Goal: Use online tool/utility: Utilize a website feature to perform a specific function

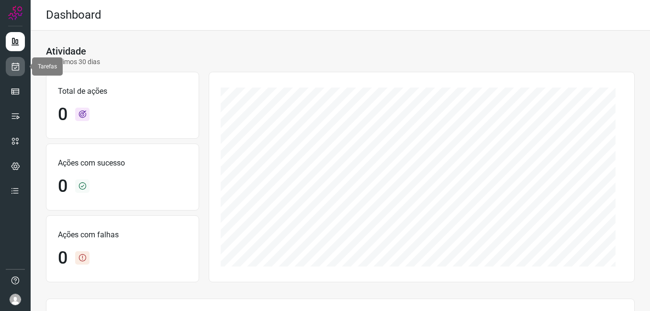
click at [11, 65] on icon at bounding box center [16, 67] width 10 height 10
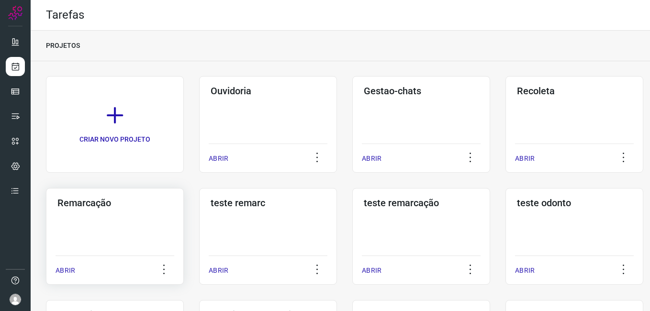
click at [109, 204] on h3 "Remarcação" at bounding box center [114, 202] width 115 height 11
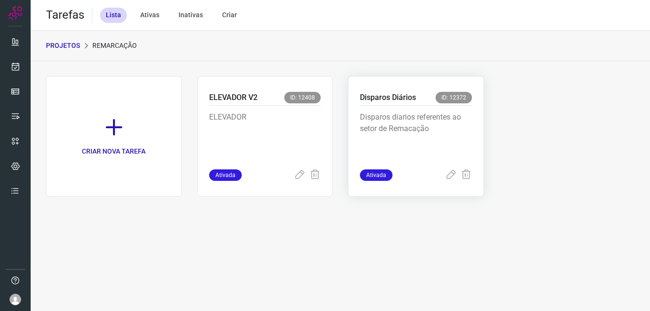
click at [398, 118] on p "Disparos diarios referentes ao setor de Remacação" at bounding box center [416, 136] width 112 height 48
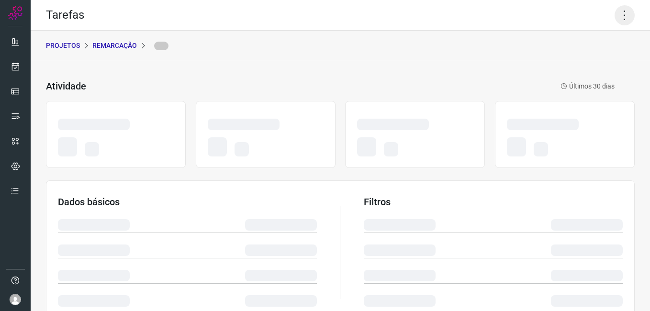
click at [622, 16] on icon at bounding box center [625, 15] width 20 height 20
click at [616, 21] on icon at bounding box center [625, 15] width 20 height 20
click at [617, 14] on icon at bounding box center [625, 15] width 20 height 20
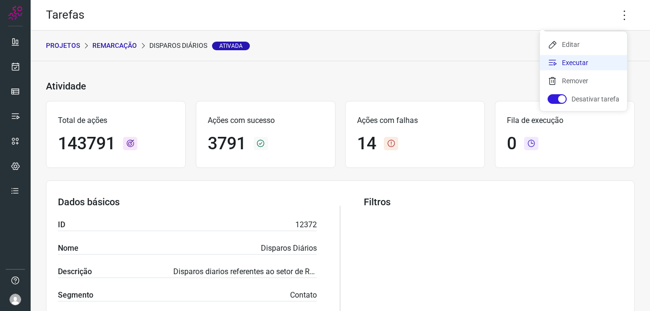
click at [591, 68] on li "Executar" at bounding box center [583, 62] width 87 height 15
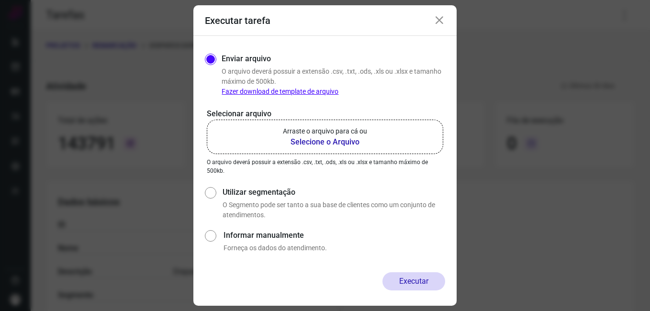
click at [347, 141] on b "Selecione o Arquivo" at bounding box center [325, 141] width 84 height 11
click at [0, 0] on input "Arraste o arquivo para cá ou Selecione o Arquivo" at bounding box center [0, 0] width 0 height 0
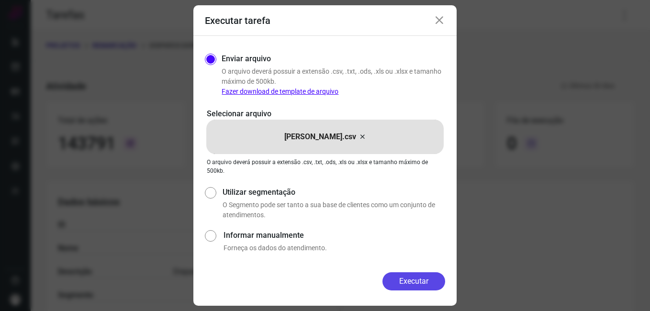
click at [430, 289] on button "Executar" at bounding box center [414, 281] width 63 height 18
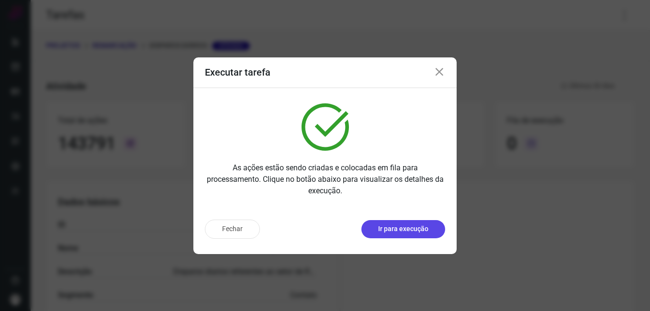
click at [412, 229] on p "Ir para execução" at bounding box center [403, 229] width 50 height 10
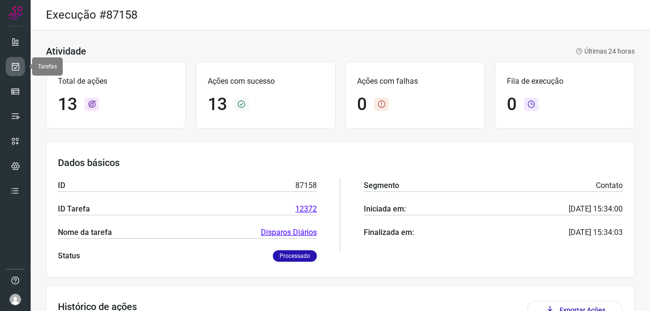
click at [11, 61] on link at bounding box center [15, 66] width 19 height 19
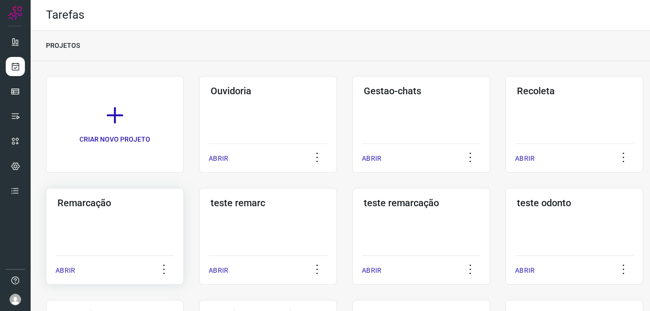
click at [96, 239] on div "Remarcação ABRIR" at bounding box center [115, 236] width 138 height 97
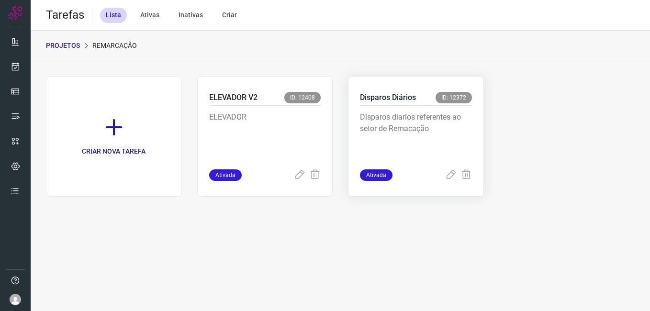
click at [399, 123] on p "Disparos diarios referentes ao setor de Remacação" at bounding box center [416, 136] width 112 height 48
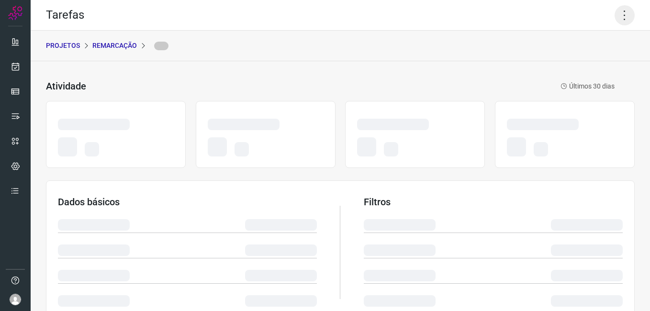
click at [615, 11] on icon at bounding box center [625, 15] width 20 height 20
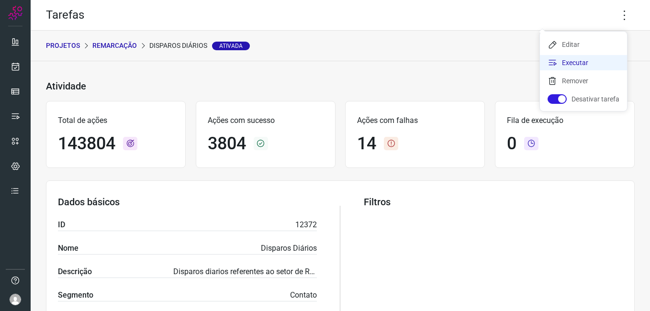
click at [589, 57] on li "Executar" at bounding box center [583, 62] width 87 height 15
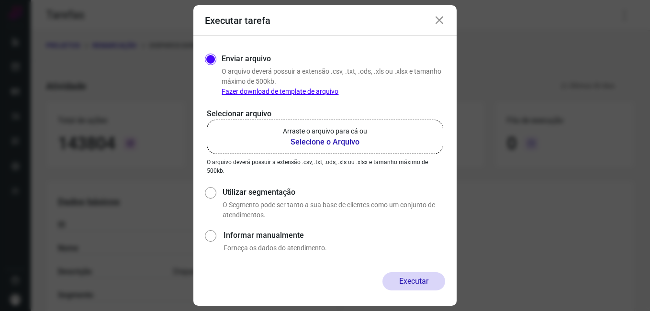
click at [333, 143] on b "Selecione o Arquivo" at bounding box center [325, 141] width 84 height 11
click at [0, 0] on input "Arraste o arquivo para cá ou Selecione o Arquivo" at bounding box center [0, 0] width 0 height 0
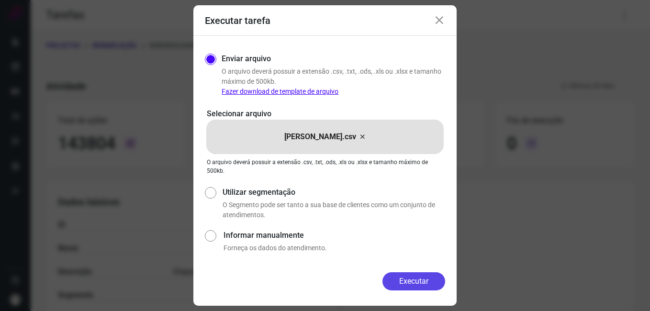
click at [416, 282] on button "Executar" at bounding box center [414, 281] width 63 height 18
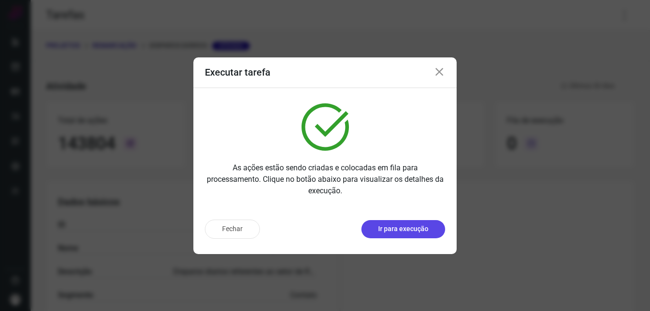
click at [402, 231] on p "Ir para execução" at bounding box center [403, 229] width 50 height 10
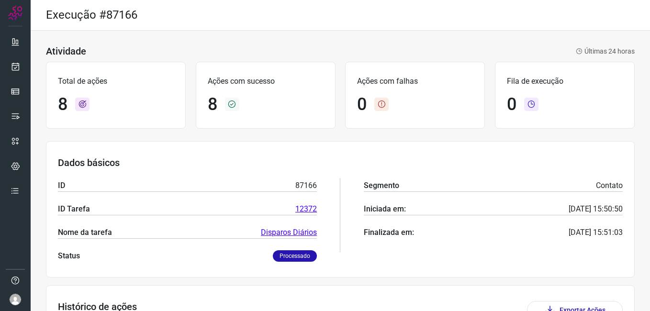
drag, startPoint x: 308, startPoint y: 20, endPoint x: 316, endPoint y: 6, distance: 16.1
click at [307, 20] on div "Execução #87166" at bounding box center [340, 15] width 619 height 31
